Goal: Answer question/provide support

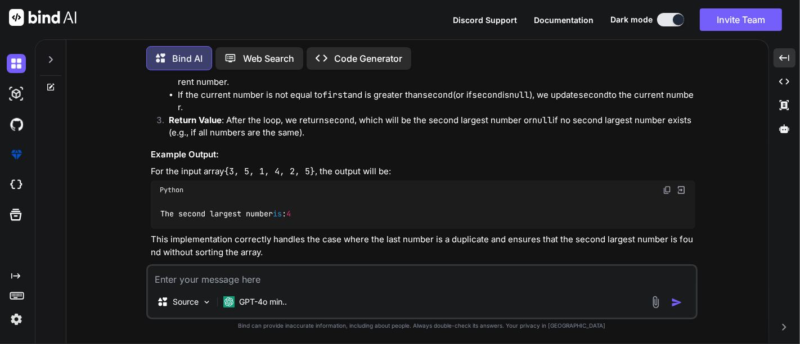
drag, startPoint x: 273, startPoint y: 169, endPoint x: 349, endPoint y: 163, distance: 76.7
copy code "3 , 5 , 1 , 4 , 2 , 5"
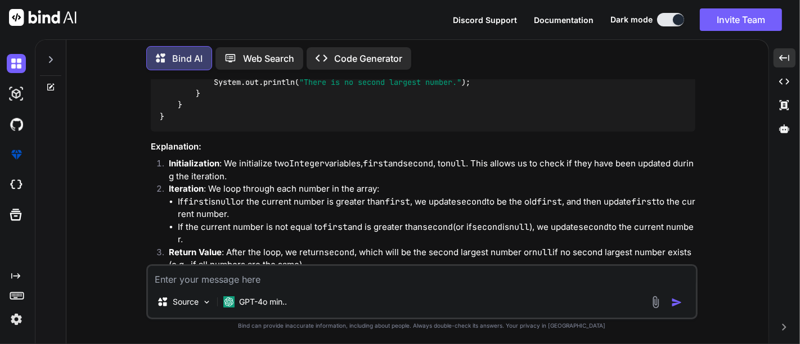
scroll to position [3185, 0]
drag, startPoint x: 337, startPoint y: 195, endPoint x: 511, endPoint y: 194, distance: 173.8
click at [511, 122] on code "public class SecondLargestFinder { public static Integer findSecondLargest ( in…" at bounding box center [421, 30] width 522 height 184
copy code "&& (second == null || number > second)"
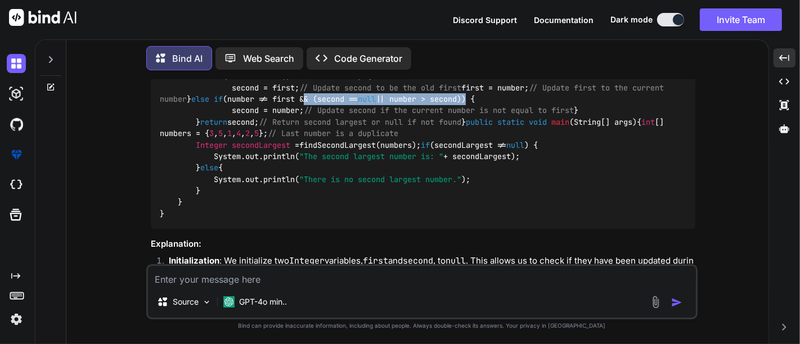
scroll to position [3086, 0]
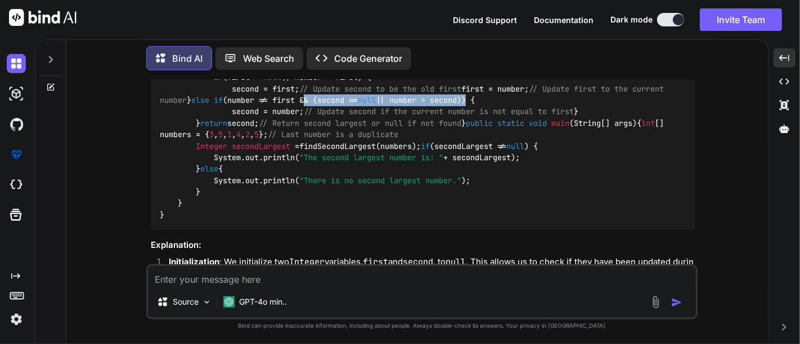
drag, startPoint x: 196, startPoint y: 156, endPoint x: 201, endPoint y: 177, distance: 21.4
click at [201, 177] on div "public class SecondLargestFinder { public static Integer findSecondLargest ( in…" at bounding box center [423, 128] width 544 height 201
copy code "if (arr.length < 2 ) { return null ; // Not enough elements for a second larges…"
click at [210, 273] on textarea at bounding box center [422, 276] width 548 height 20
paste textarea "// Online Java Compiler // Use this editor to write, compile and run your Java …"
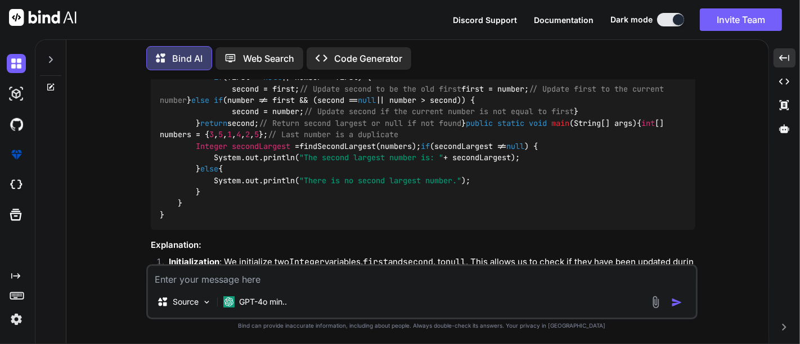
type textarea "// Online Java Compiler // Use this editor to write, compile and run your Java …"
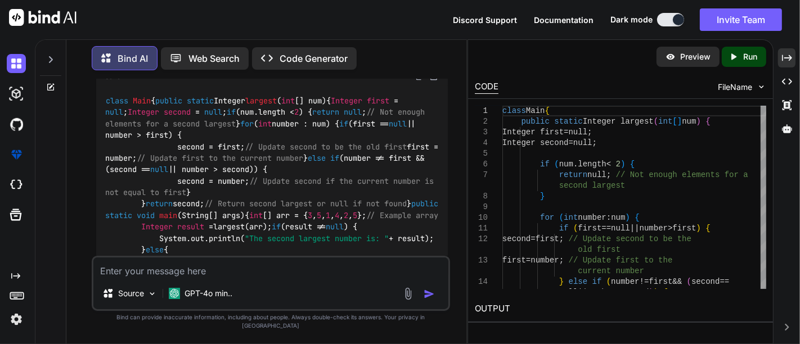
scroll to position [4700, 0]
click at [786, 66] on div "Created with Pixso." at bounding box center [786, 57] width 17 height 19
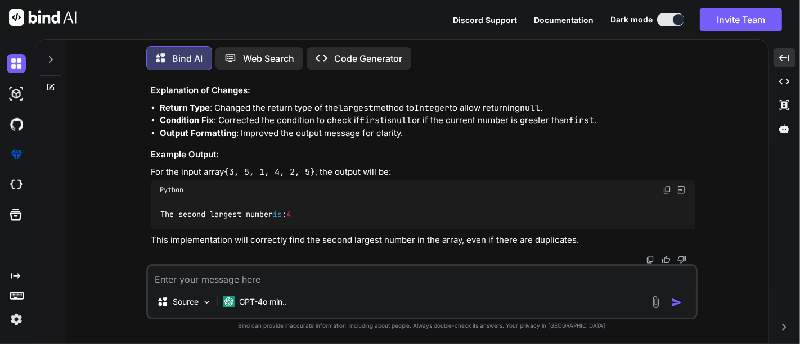
scroll to position [4409, 0]
click at [214, 272] on textarea at bounding box center [422, 276] width 548 height 20
type textarea "if there is 3 times duplicate and all numbers are same then what will condition?"
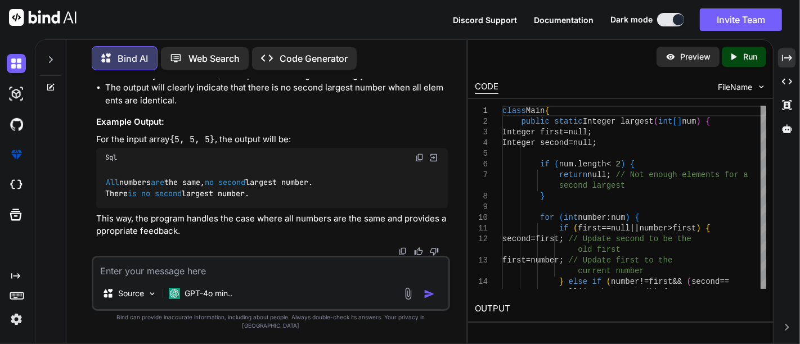
scroll to position [5899, 0]
drag, startPoint x: 141, startPoint y: 193, endPoint x: 158, endPoint y: 228, distance: 38.7
copy code "if (second == null ) { System.out.println( "All numbers are the same, no second…"
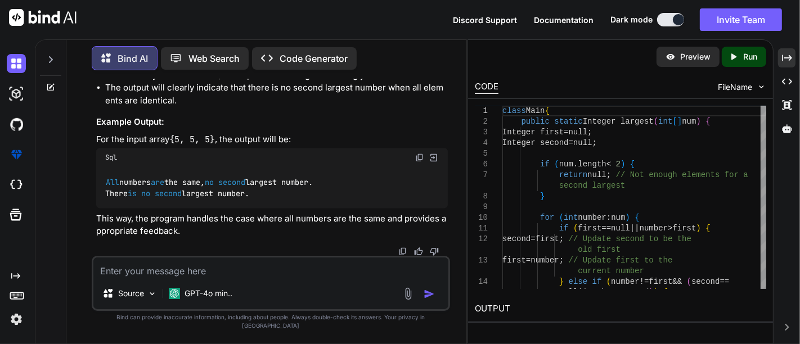
drag, startPoint x: 201, startPoint y: 186, endPoint x: 233, endPoint y: 183, distance: 32.1
copy code "5 , 5 , 5"
paste textarea "5, 5, 5"
click at [163, 278] on textarea "5, 5, 5" at bounding box center [270, 268] width 355 height 20
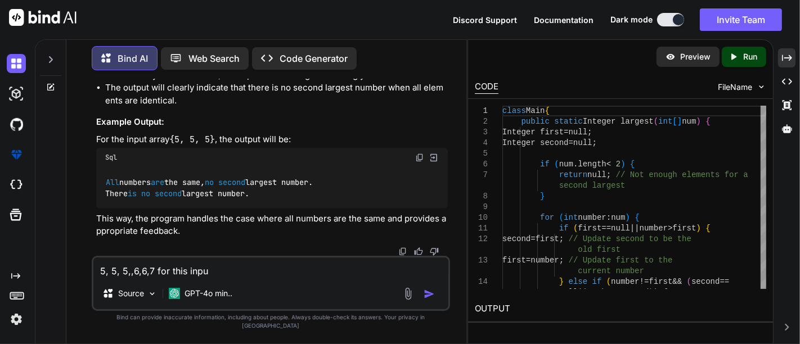
type textarea "5, 5, 5,,6,6,7 for this input"
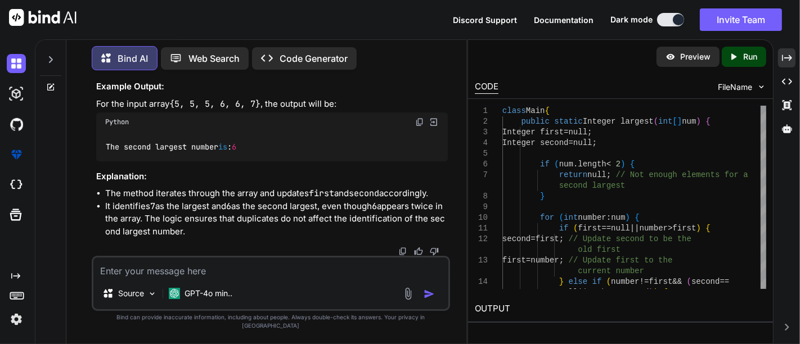
scroll to position [6427, 0]
drag, startPoint x: 177, startPoint y: 192, endPoint x: 255, endPoint y: 199, distance: 78.5
copy code "5, 5, 5, 6, 6, 7"
click at [213, 276] on textarea at bounding box center [270, 268] width 355 height 20
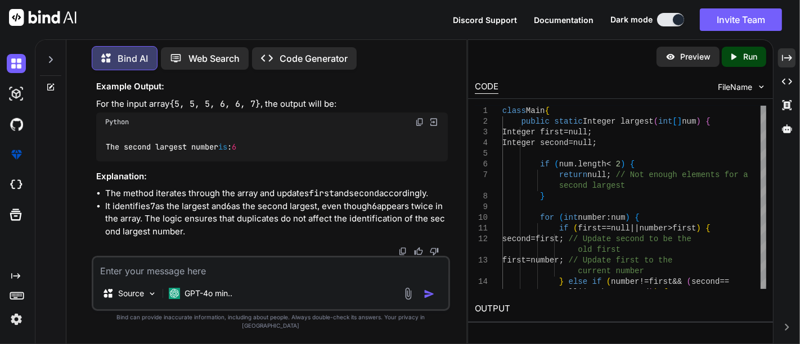
paste textarea "5, 5, 5, 6, 6, 7"
click at [150, 278] on textarea "5, 5, 5, 6, 6, 7" at bounding box center [270, 268] width 355 height 20
click at [114, 278] on textarea "5, 5, 5, 6, 6, 6" at bounding box center [270, 268] width 355 height 20
type textarea "5, 3, 4, 6, 6, 6"
drag, startPoint x: 438, startPoint y: 301, endPoint x: 435, endPoint y: 314, distance: 12.6
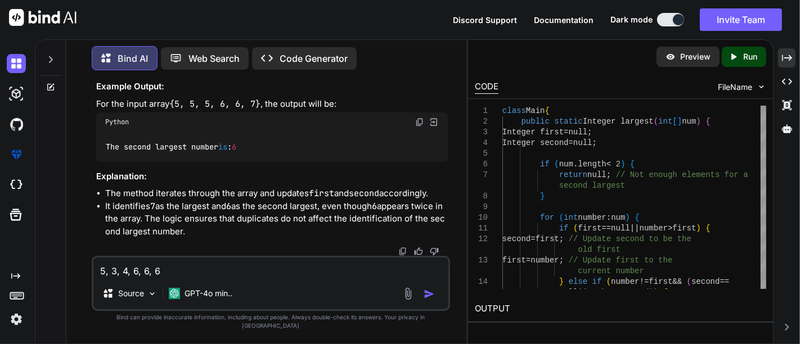
click at [437, 300] on button "button" at bounding box center [431, 294] width 16 height 11
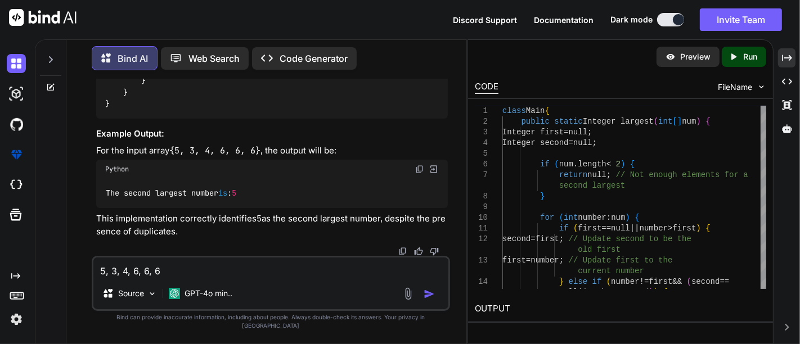
scroll to position [7734, 0]
drag, startPoint x: 139, startPoint y: 149, endPoint x: 148, endPoint y: 205, distance: 56.9
click at [148, 119] on div "class Main { public static Integer largest ( int [] num) { Integer first = null…" at bounding box center [272, 6] width 352 height 224
copy code "if (result != null ) { System.out.println( "The second largest number is: " + r…"
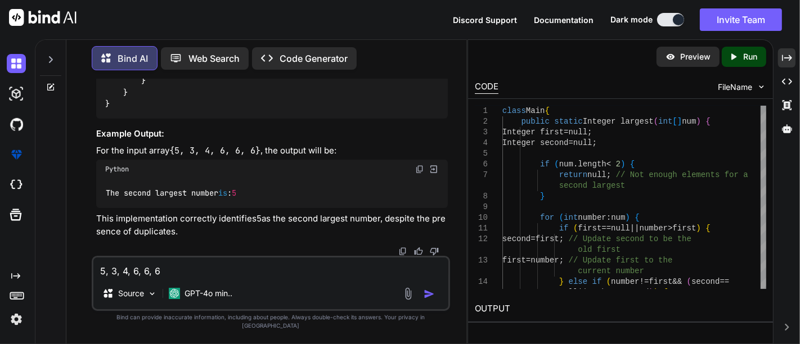
click at [221, 109] on code "class Main { public static Integer largest ( int [] num) { Integer first = null…" at bounding box center [273, 6] width 337 height 206
copy code "Integer result = largest(arr);"
drag, startPoint x: 201, startPoint y: 175, endPoint x: 272, endPoint y: 172, distance: 70.9
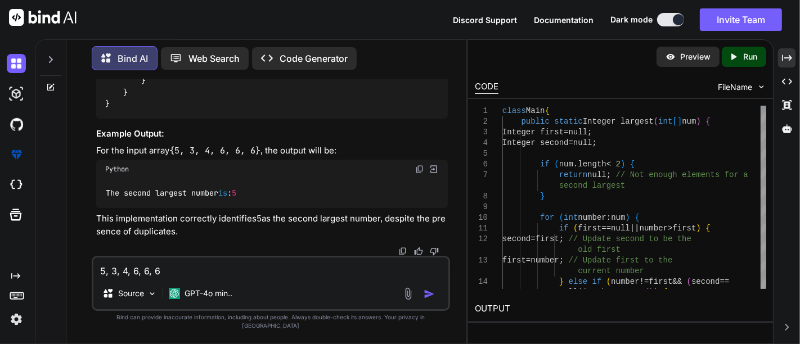
click at [272, 109] on code "class Main { public static Integer largest ( int [] num) { Integer first = null…" at bounding box center [273, 6] width 337 height 206
copy code "5 , 3 , 4 , 6 , 6 , 6"
